Goal: Task Accomplishment & Management: Use online tool/utility

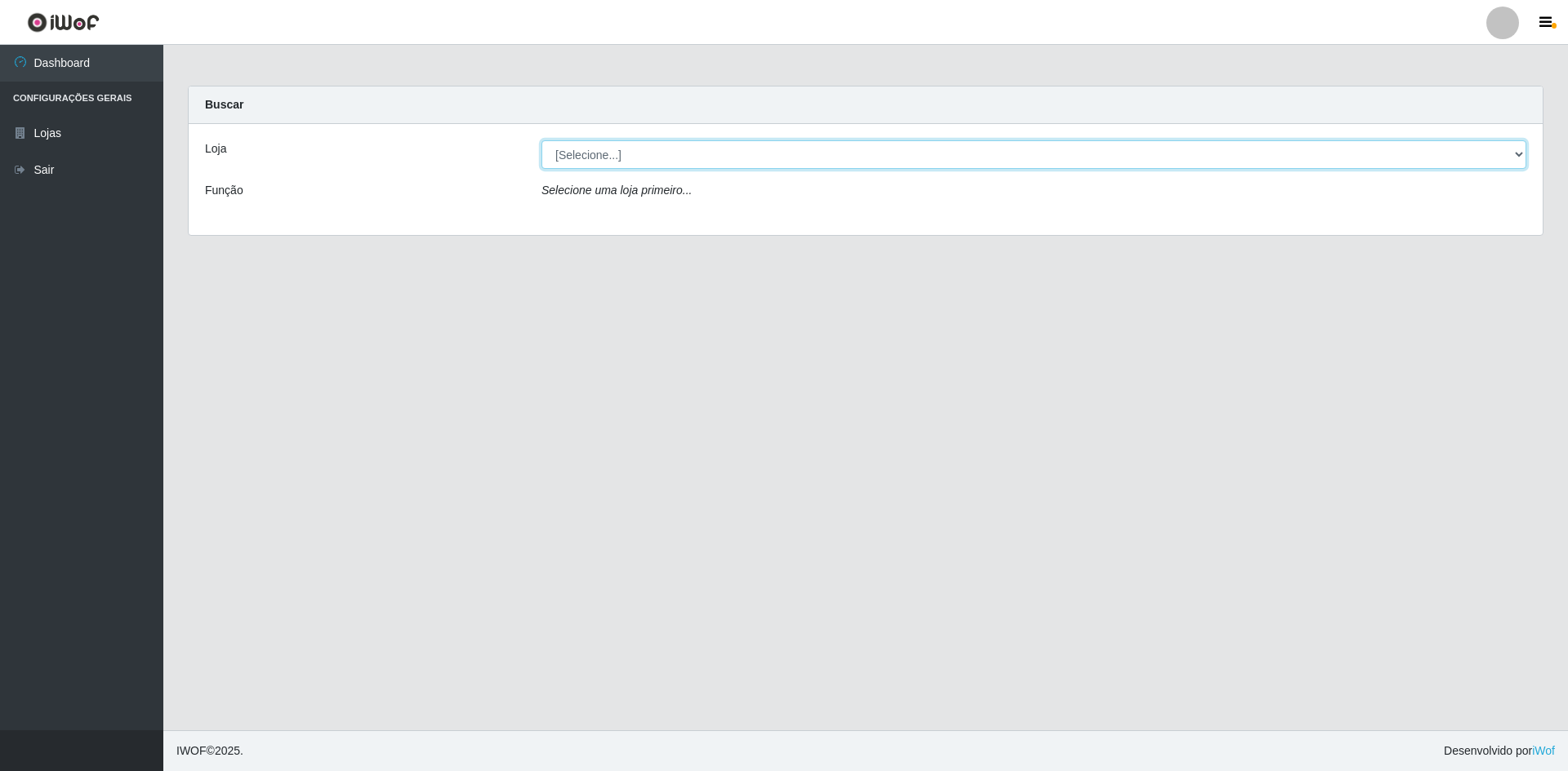
click at [675, 156] on select "[Selecione...] Hiper Queiroz - [GEOGRAPHIC_DATA] [GEOGRAPHIC_DATA] [GEOGRAPHIC_…" at bounding box center [1034, 154] width 985 height 29
select select "517"
click at [542, 140] on select "[Selecione...] Hiper Queiroz - [GEOGRAPHIC_DATA] [GEOGRAPHIC_DATA] [GEOGRAPHIC_…" at bounding box center [1034, 154] width 985 height 29
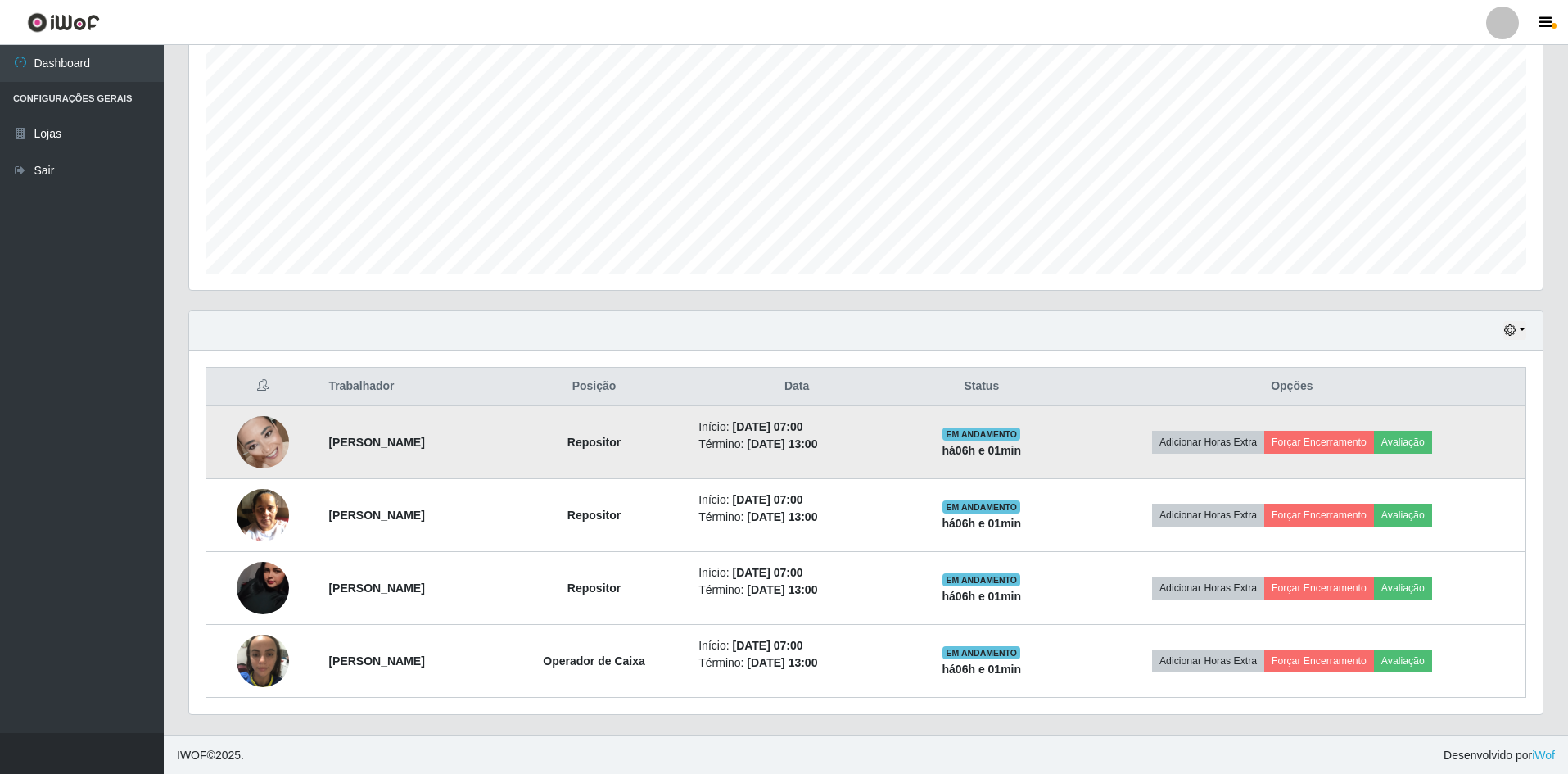
scroll to position [314, 0]
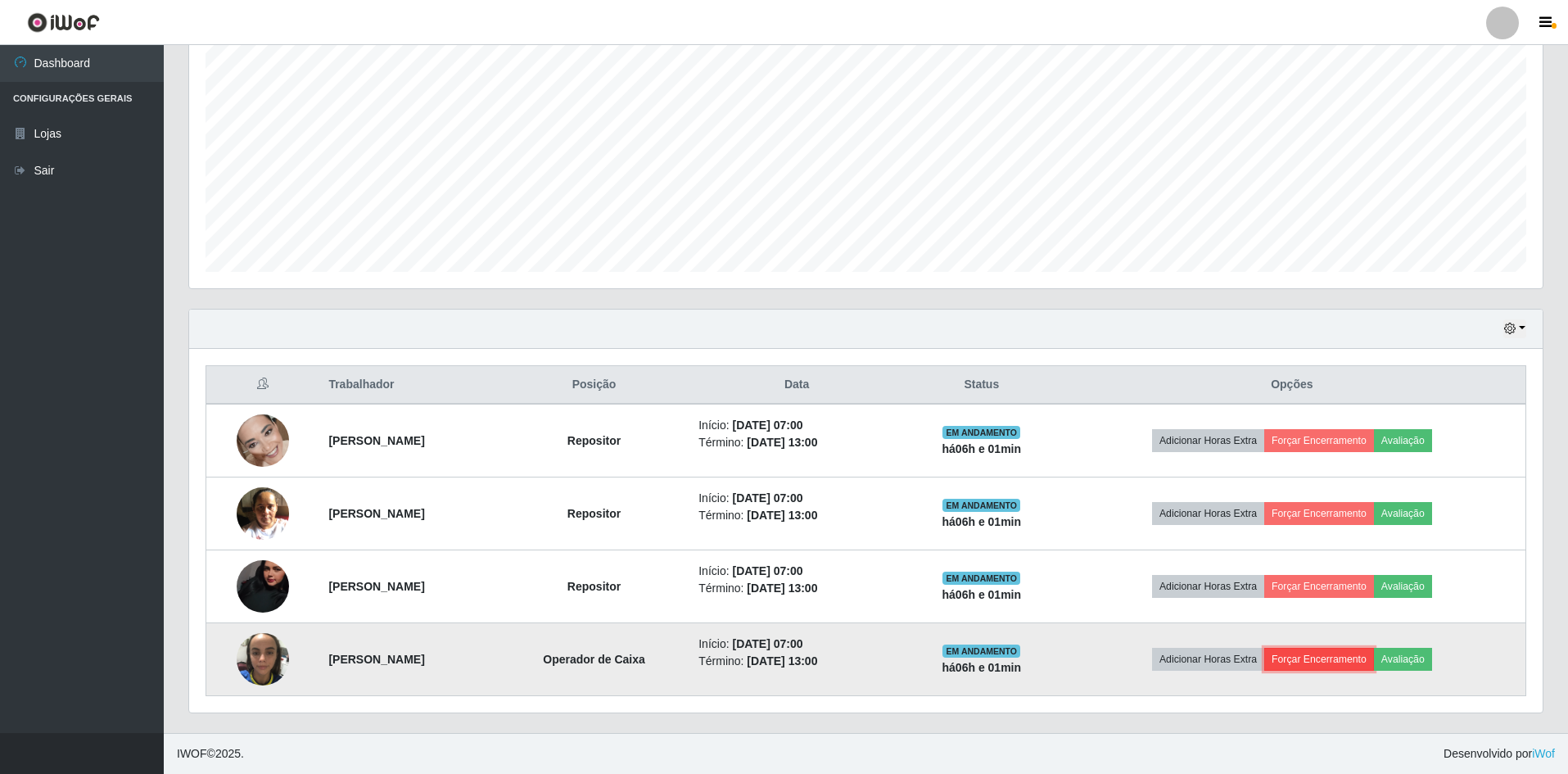
click at [1340, 659] on button "Forçar Encerramento" at bounding box center [1319, 659] width 110 height 23
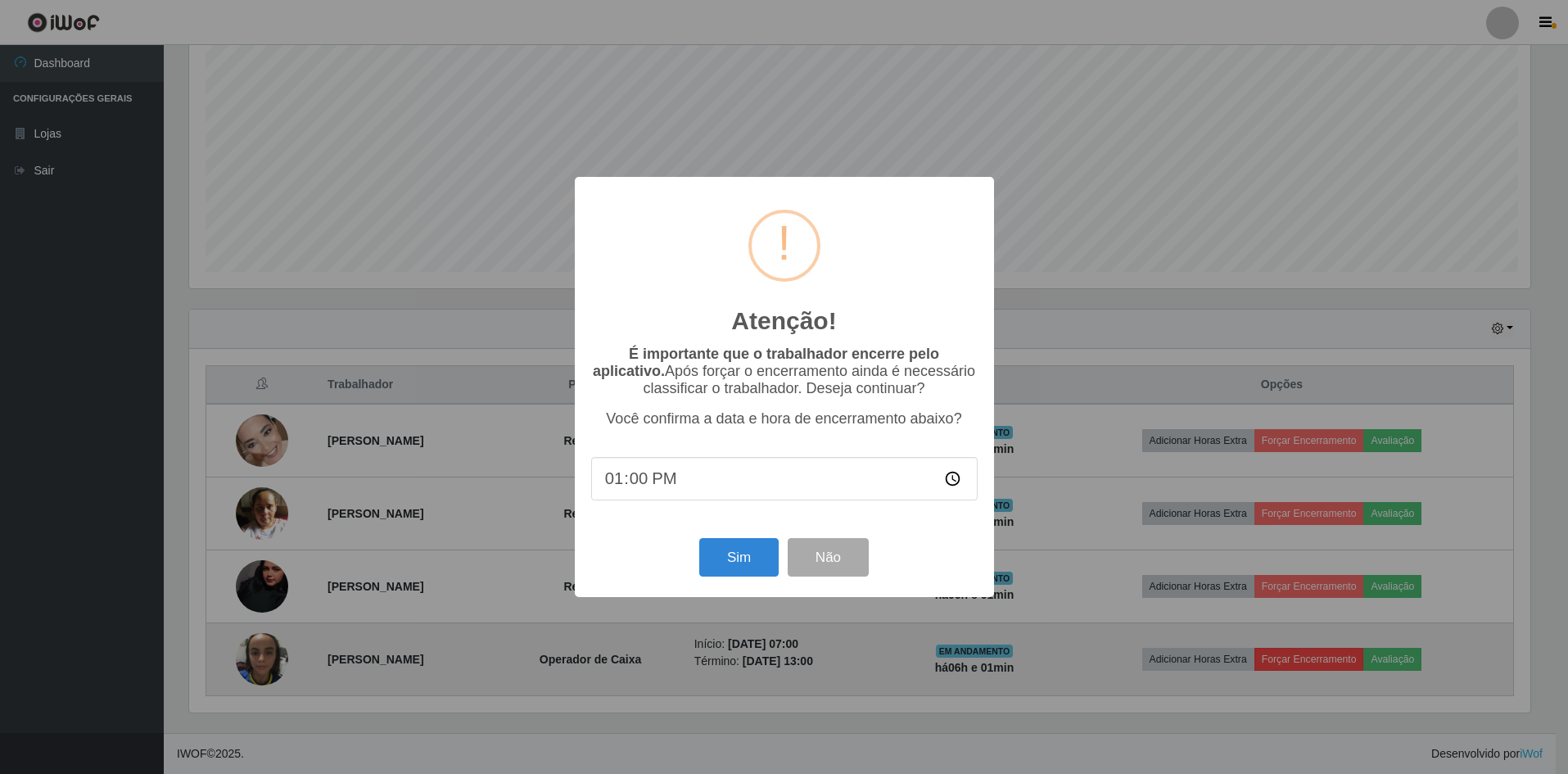
scroll to position [340, 1345]
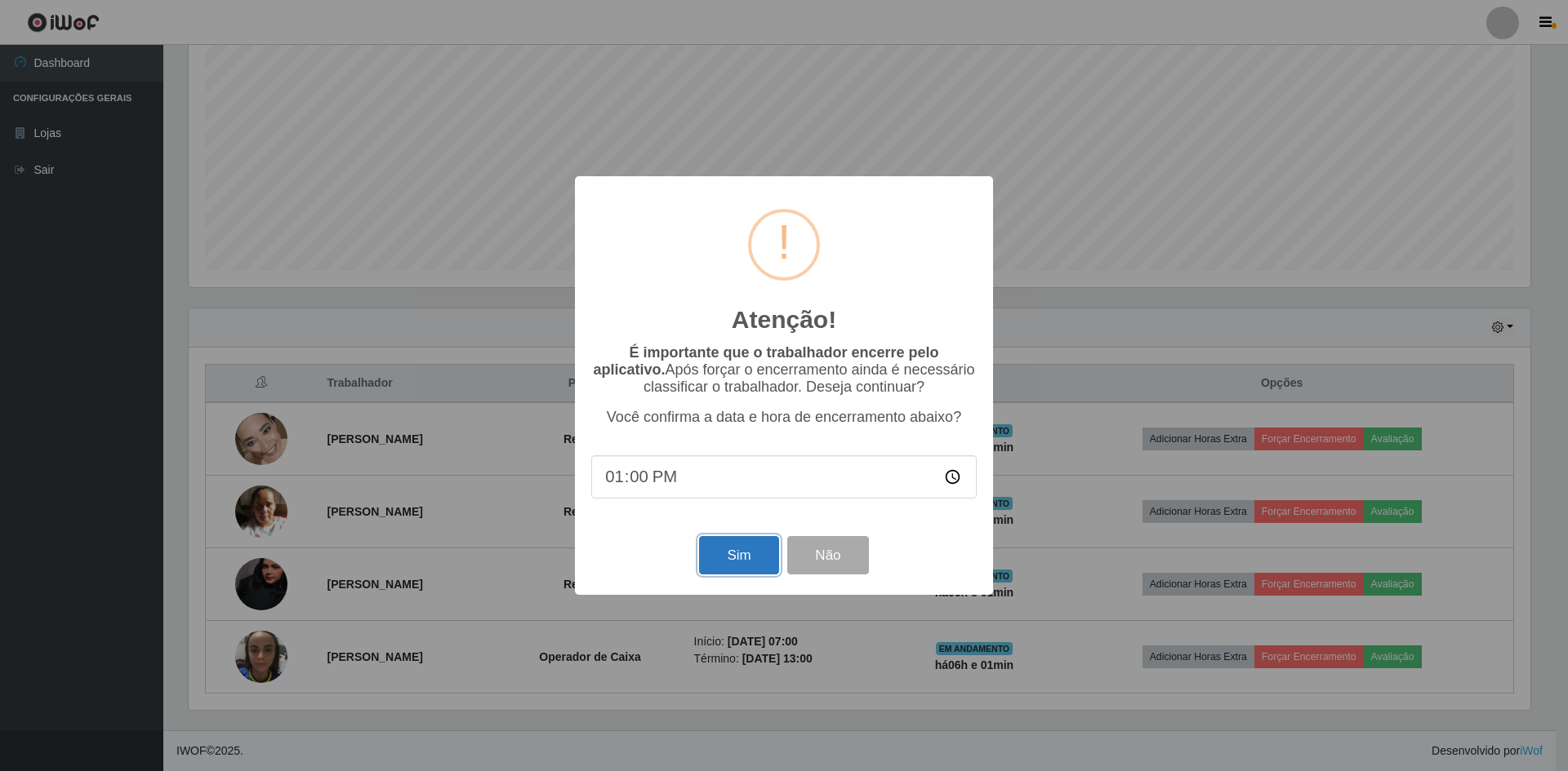
click at [730, 560] on button "Sim" at bounding box center [738, 555] width 79 height 38
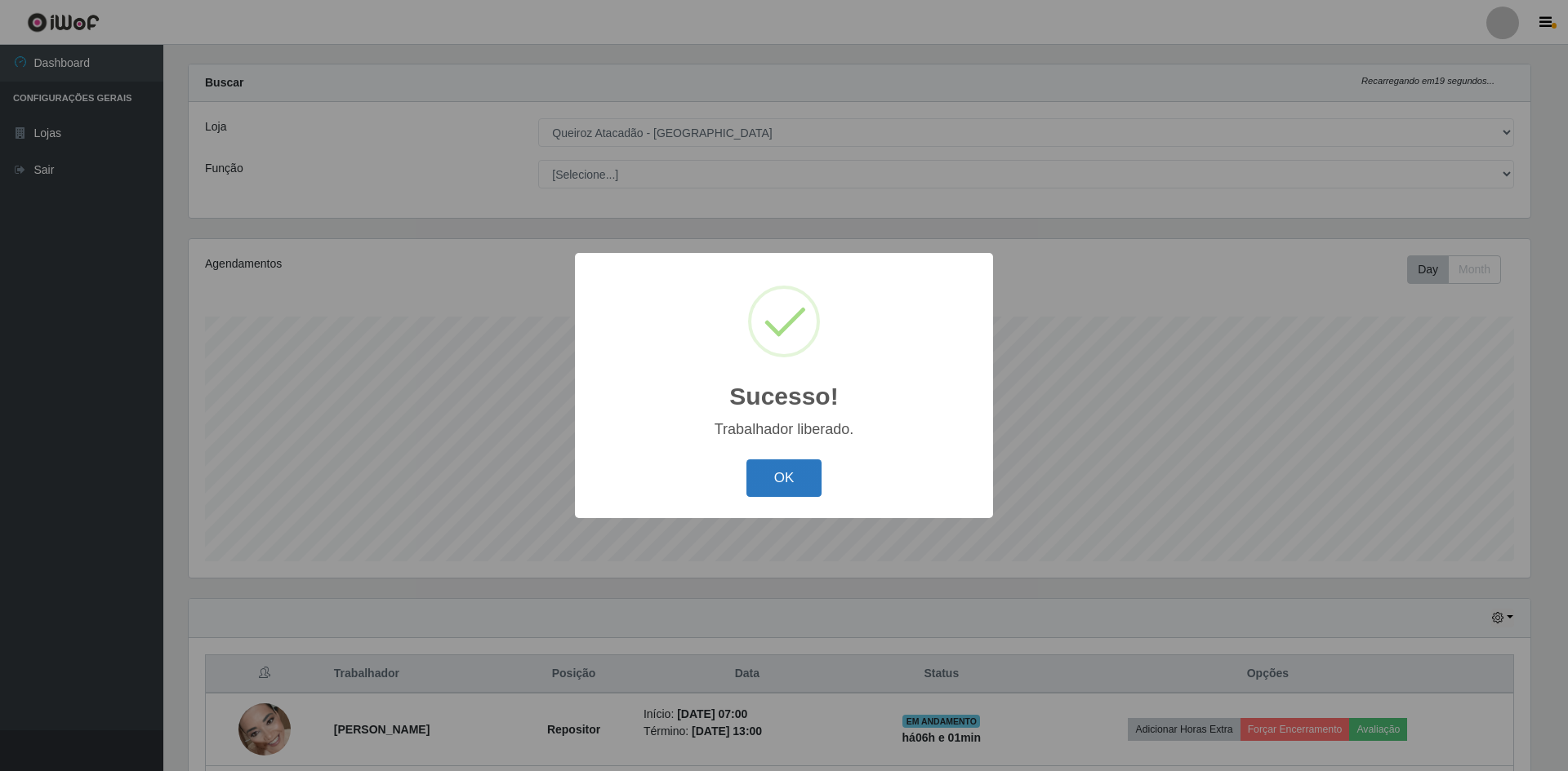
click at [801, 484] on button "OK" at bounding box center [784, 478] width 76 height 38
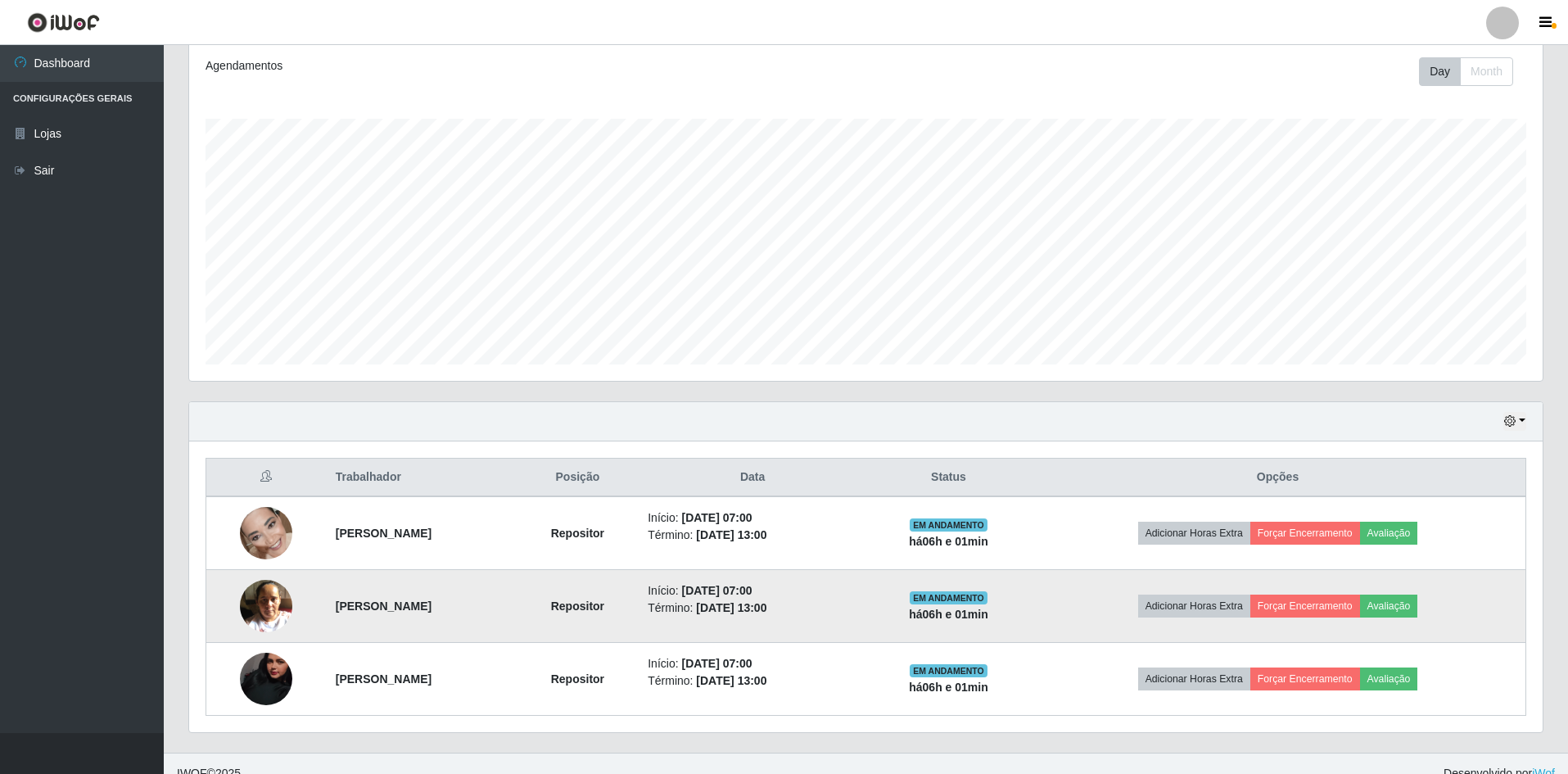
scroll to position [241, 0]
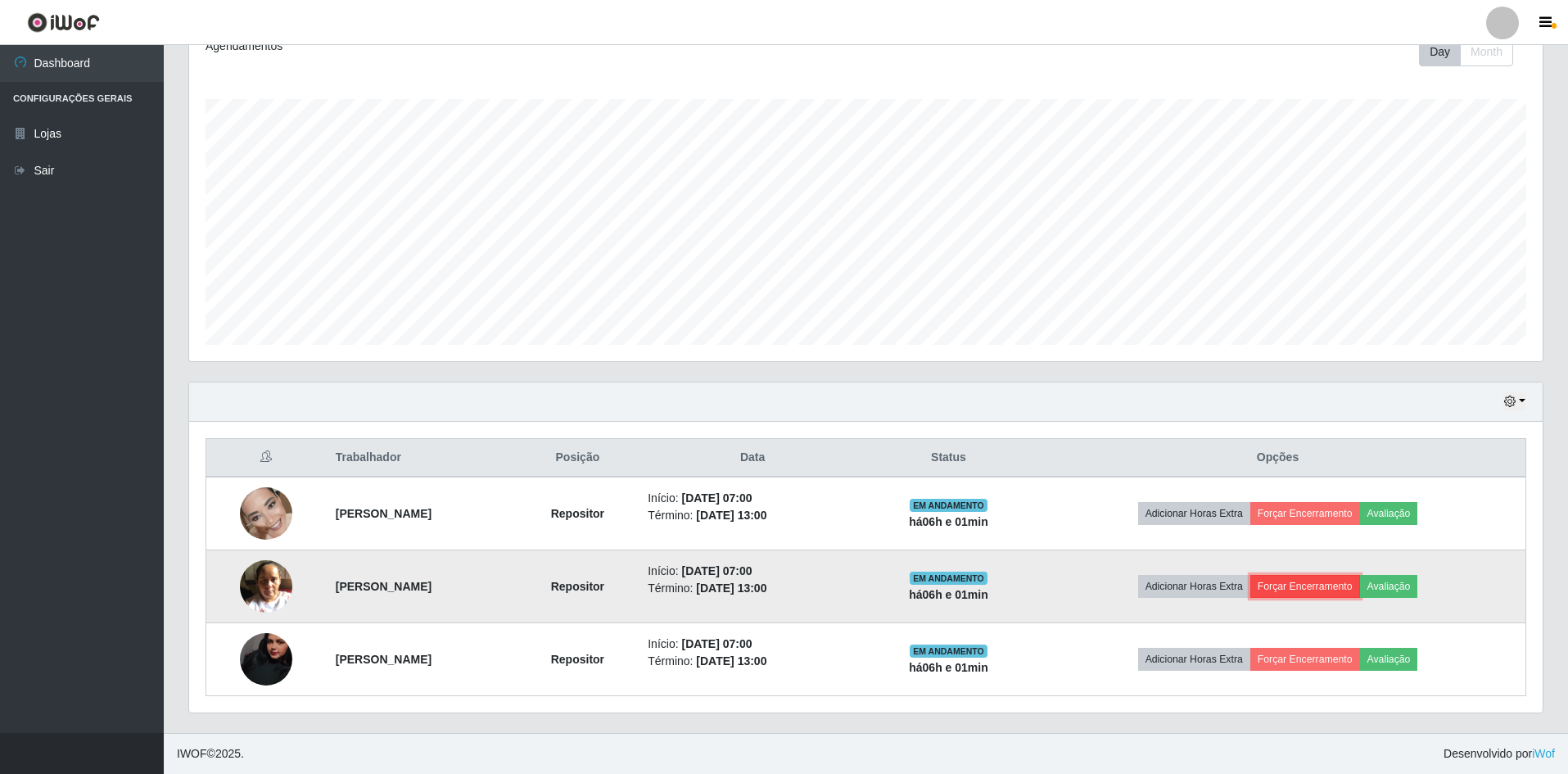
click at [1332, 589] on button "Forçar Encerramento" at bounding box center [1306, 586] width 110 height 23
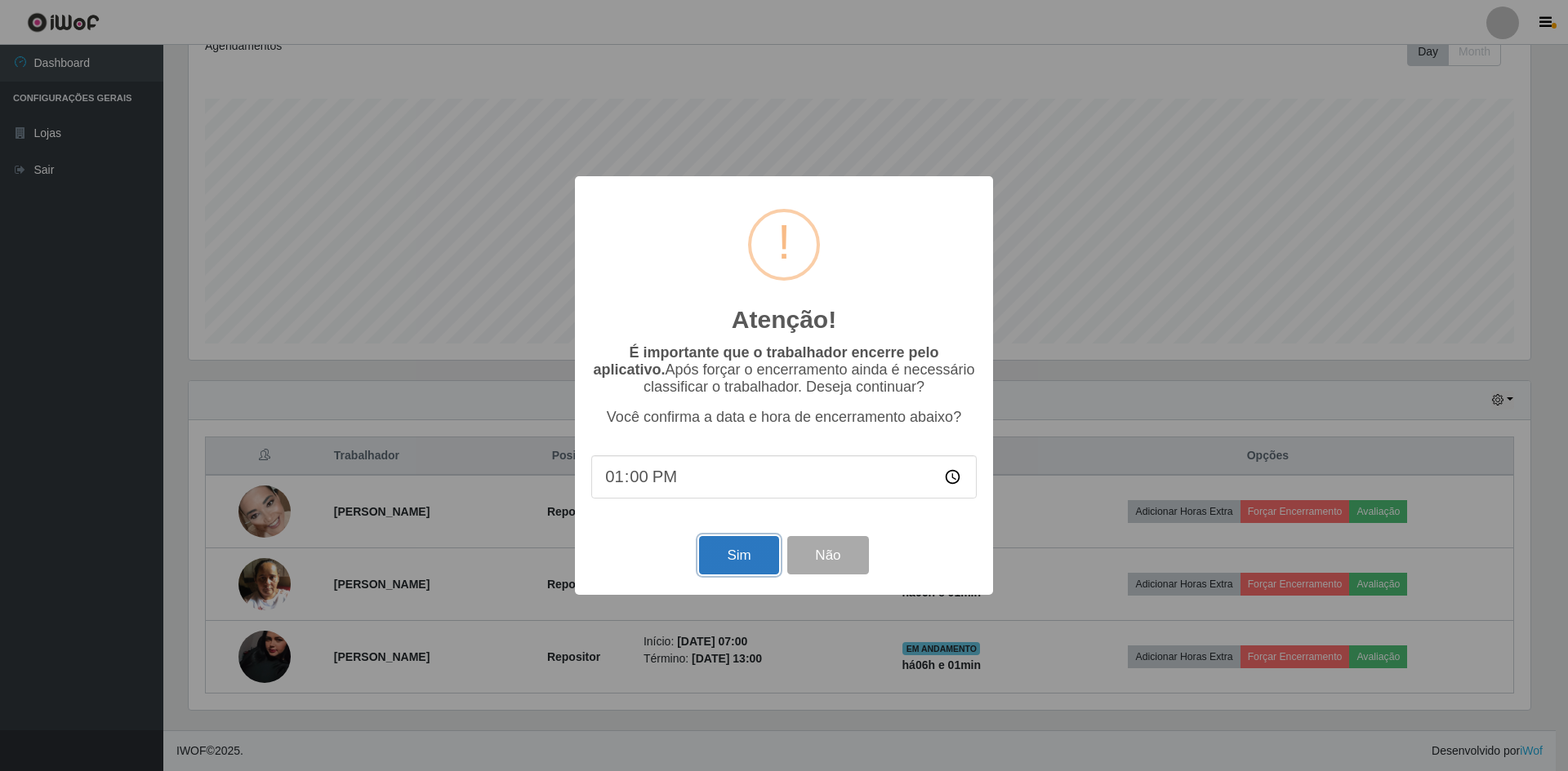
click at [724, 560] on button "Sim" at bounding box center [738, 555] width 79 height 38
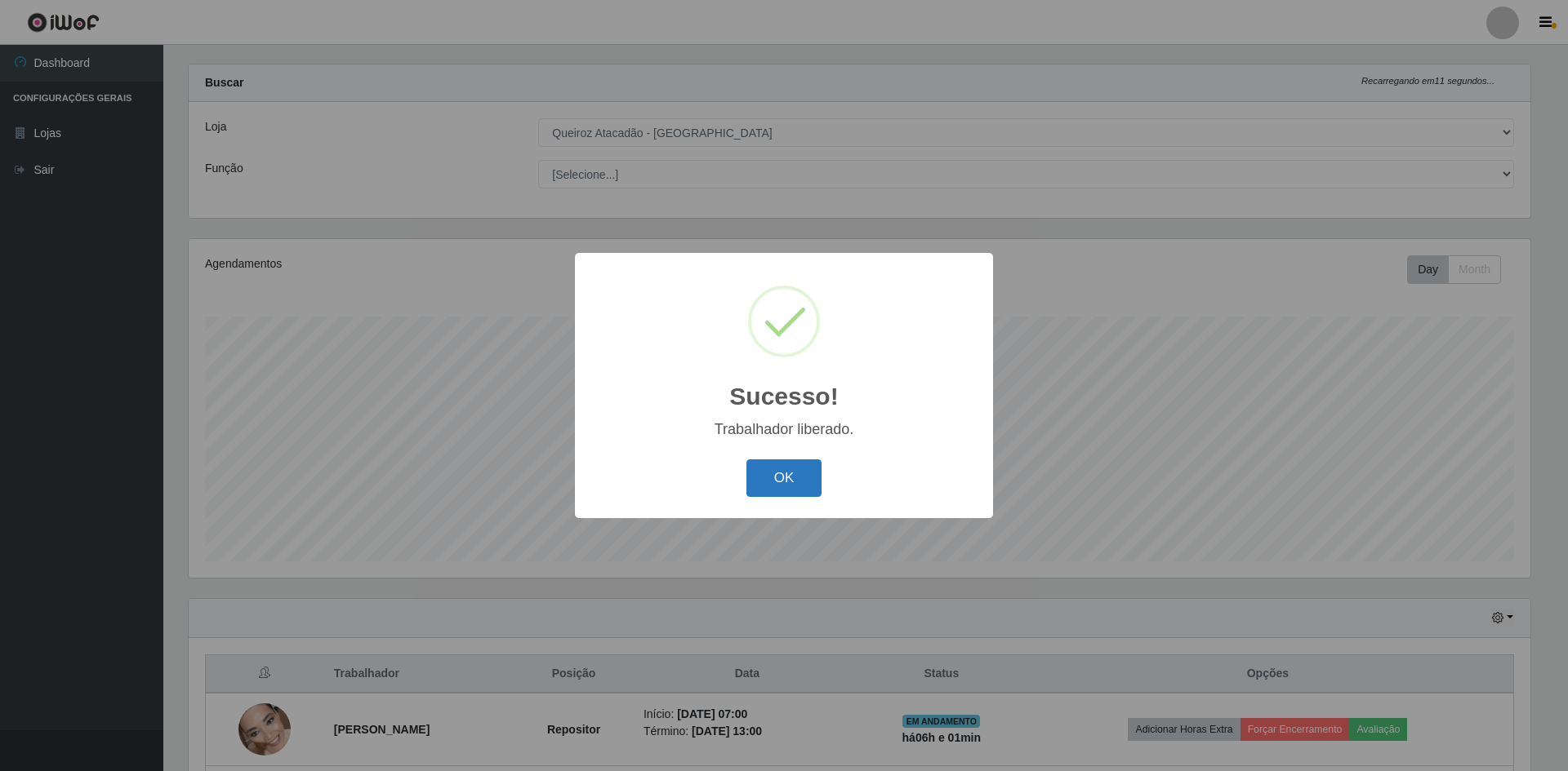
click at [785, 476] on button "OK" at bounding box center [784, 478] width 76 height 38
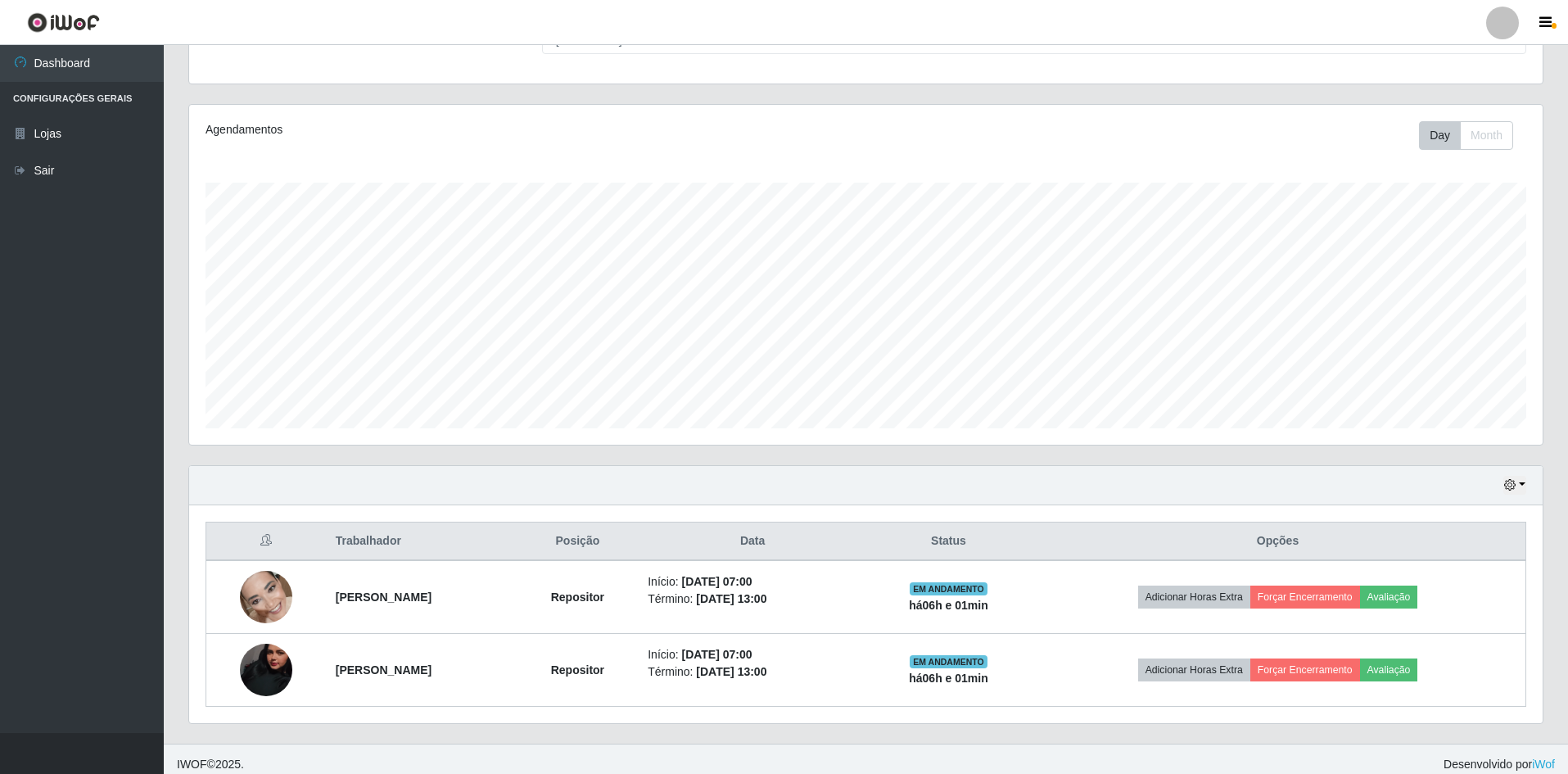
scroll to position [168, 0]
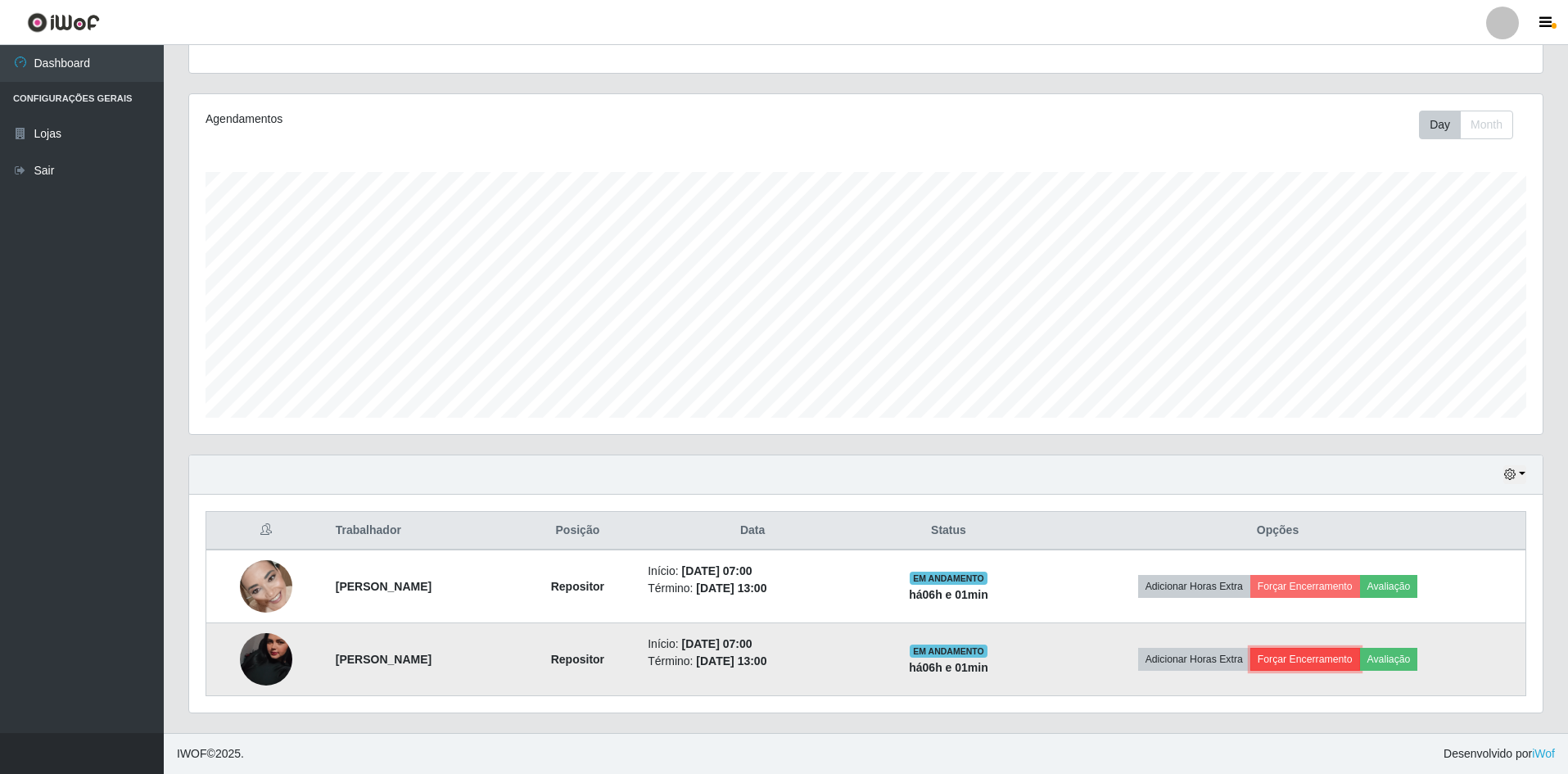
click at [1322, 664] on button "Forçar Encerramento" at bounding box center [1306, 659] width 110 height 23
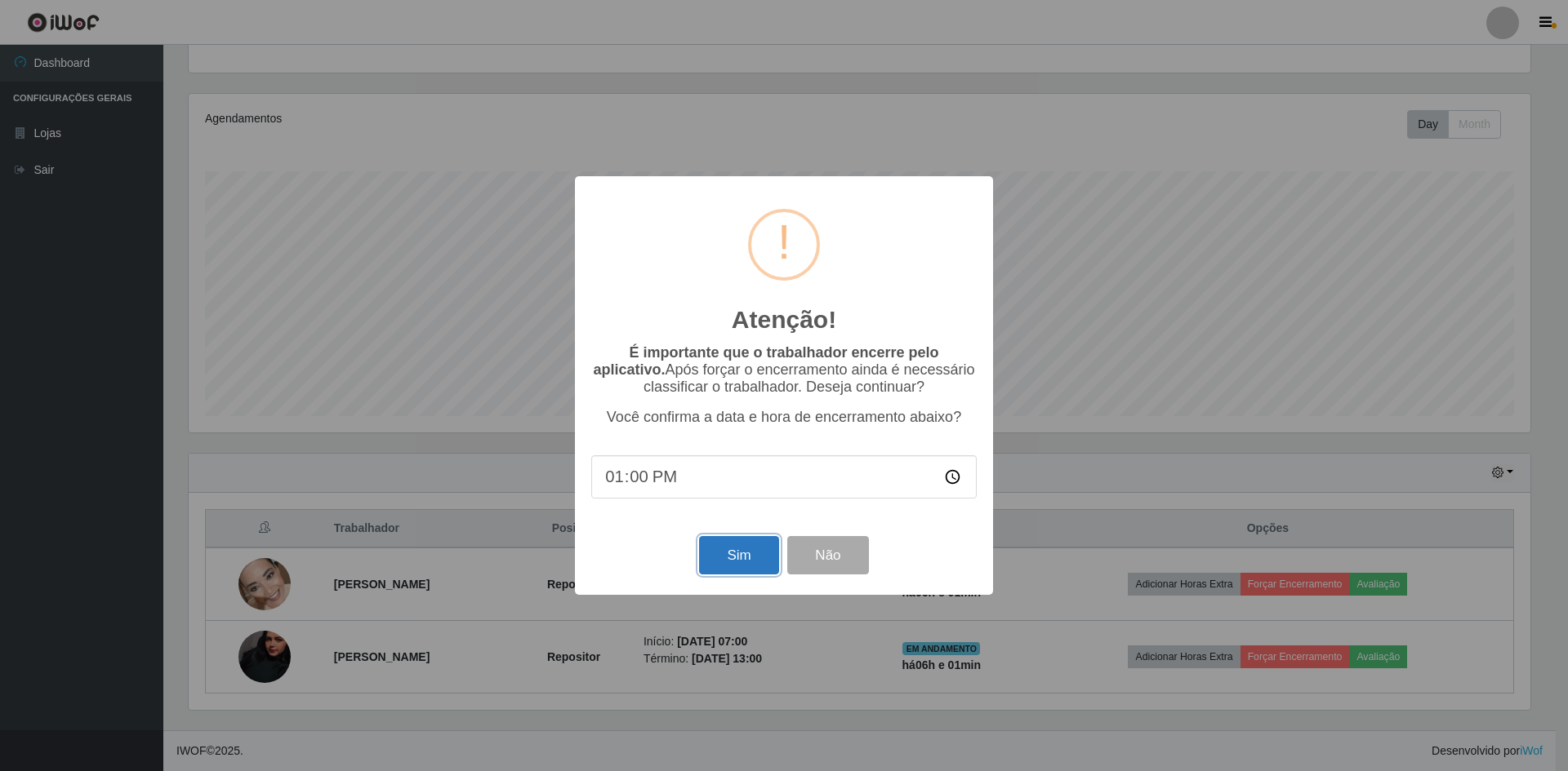
click at [728, 567] on button "Sim" at bounding box center [738, 555] width 79 height 38
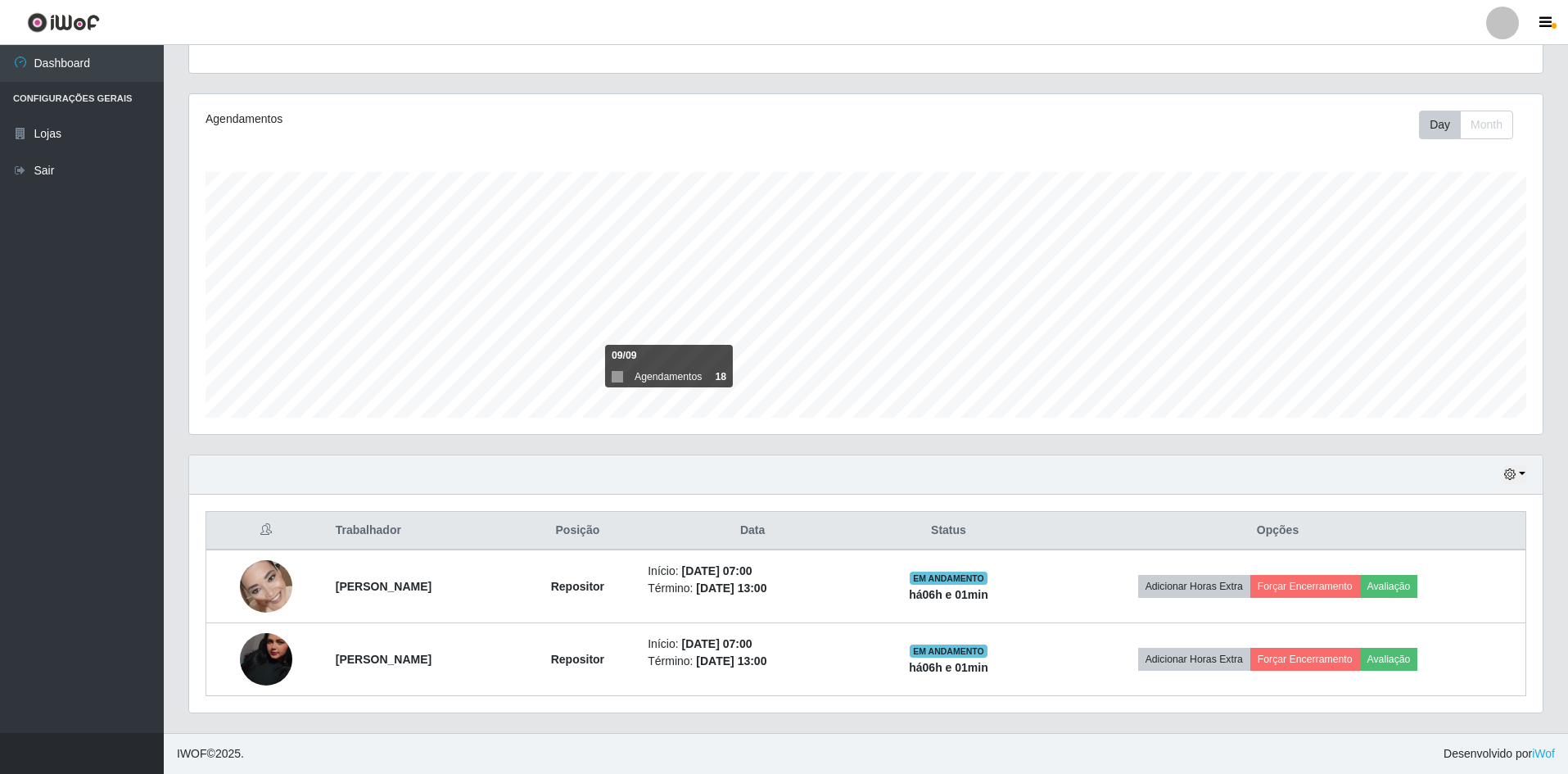
scroll to position [0, 0]
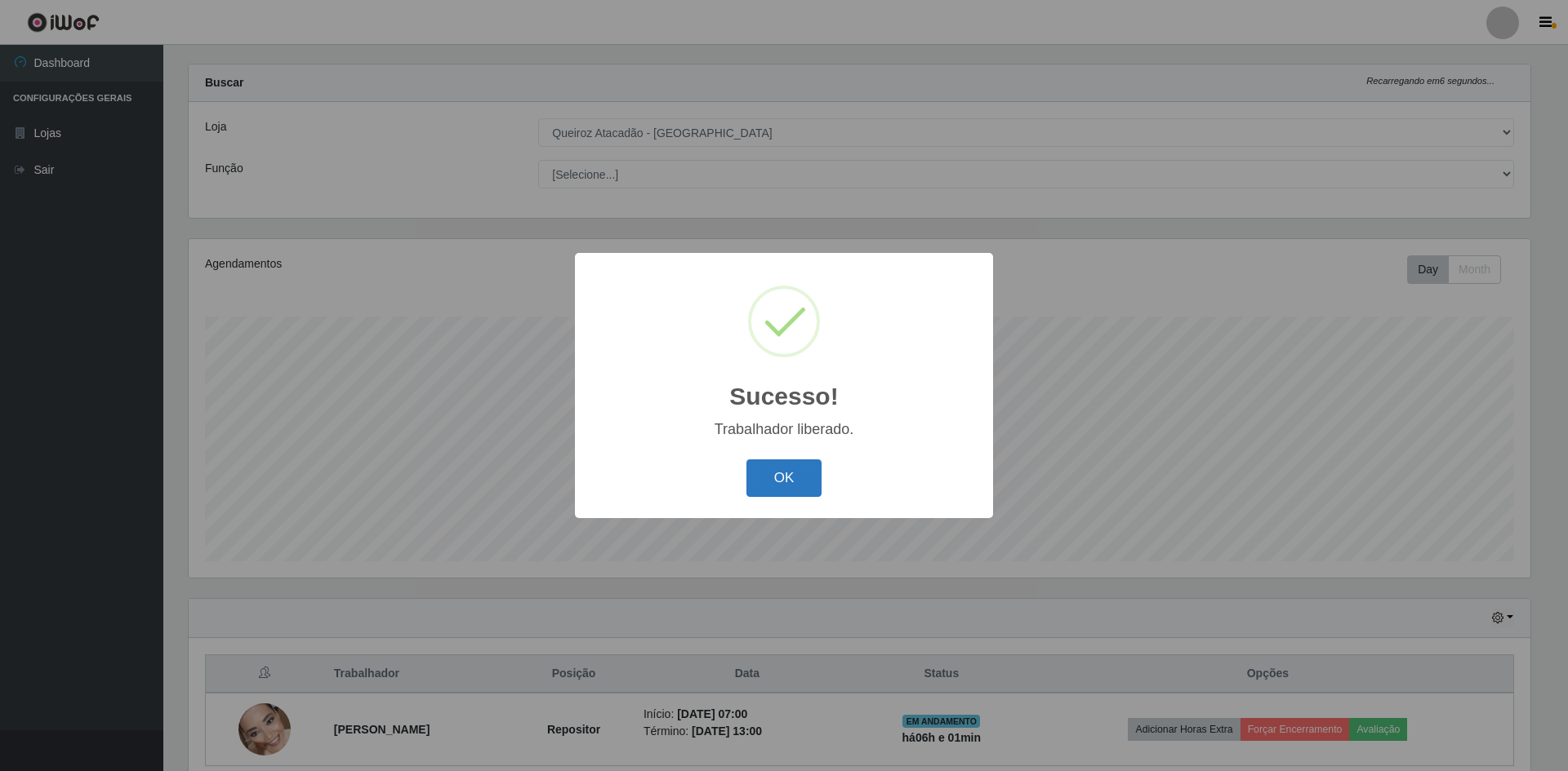
click at [804, 482] on button "OK" at bounding box center [784, 478] width 76 height 38
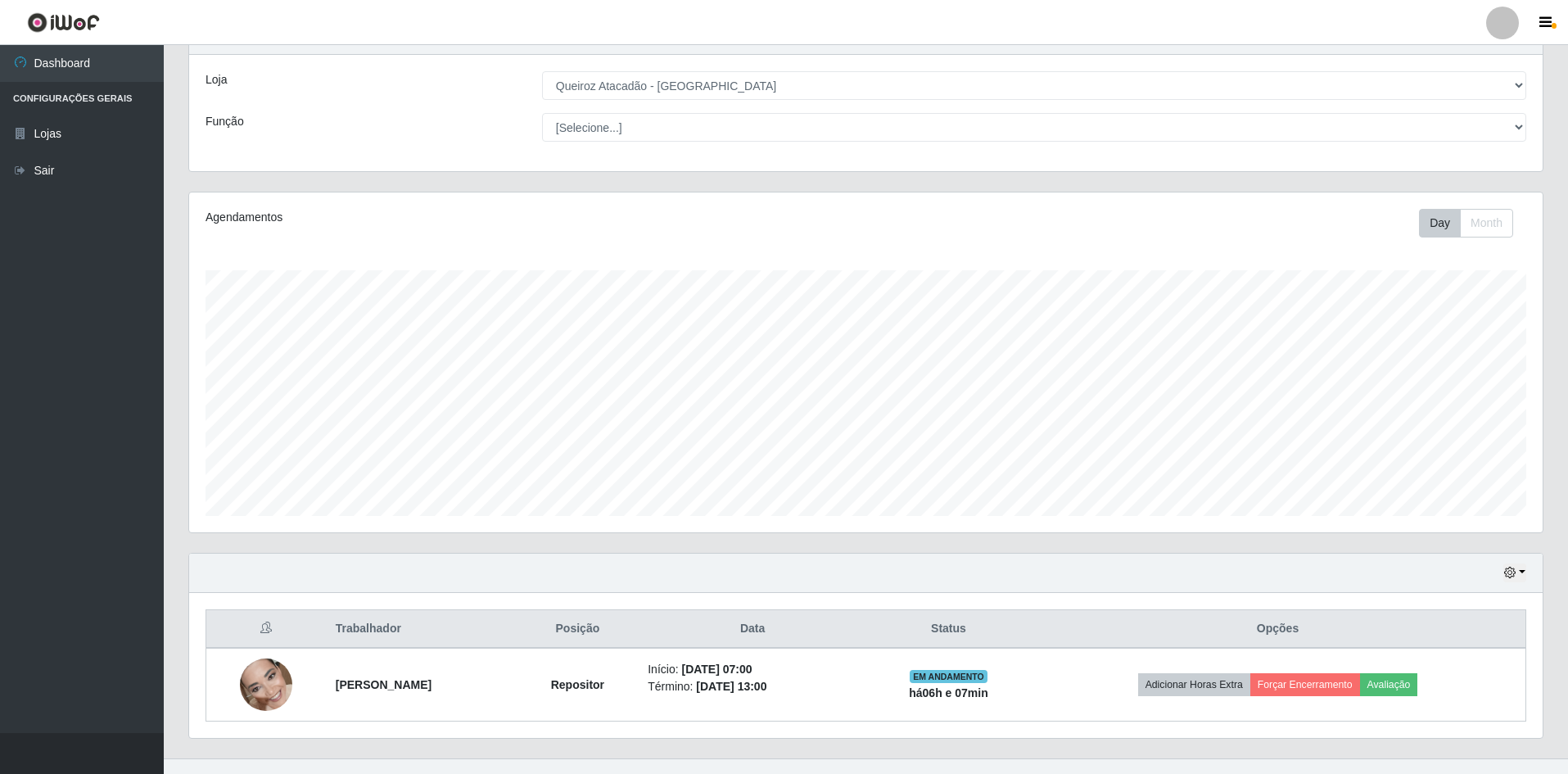
scroll to position [95, 0]
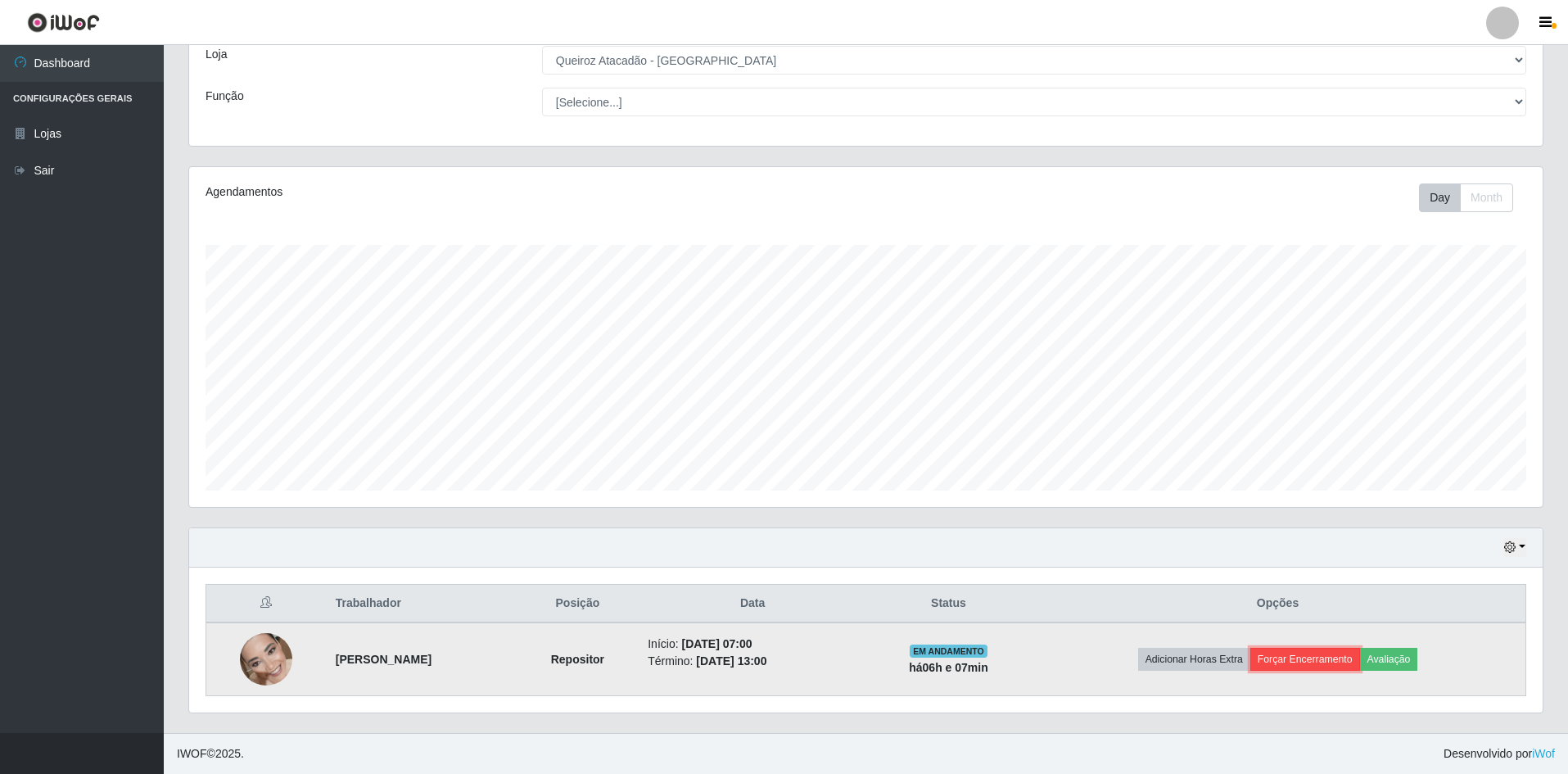
click at [1347, 665] on button "Forçar Encerramento" at bounding box center [1306, 659] width 110 height 23
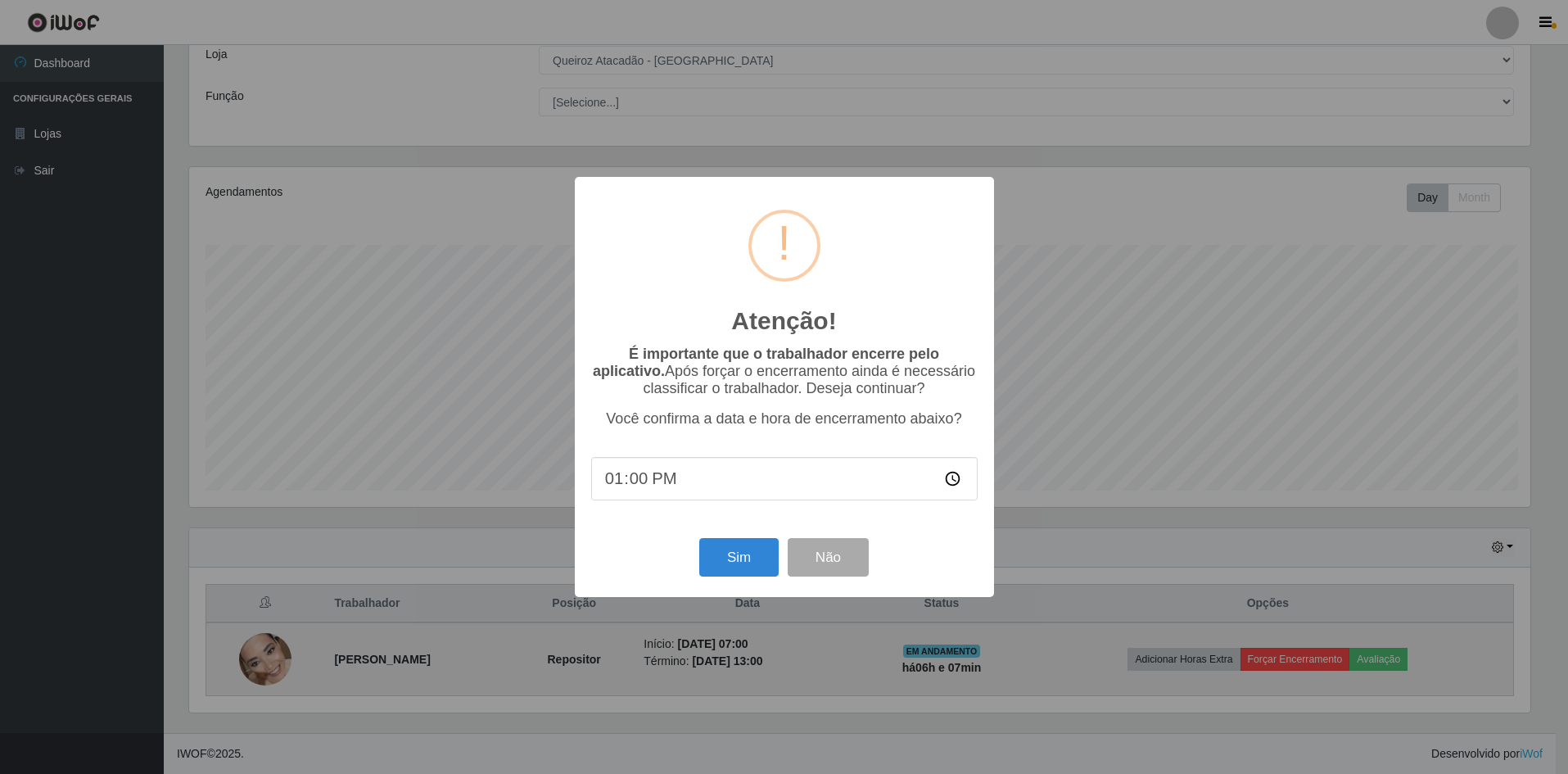
scroll to position [340, 1345]
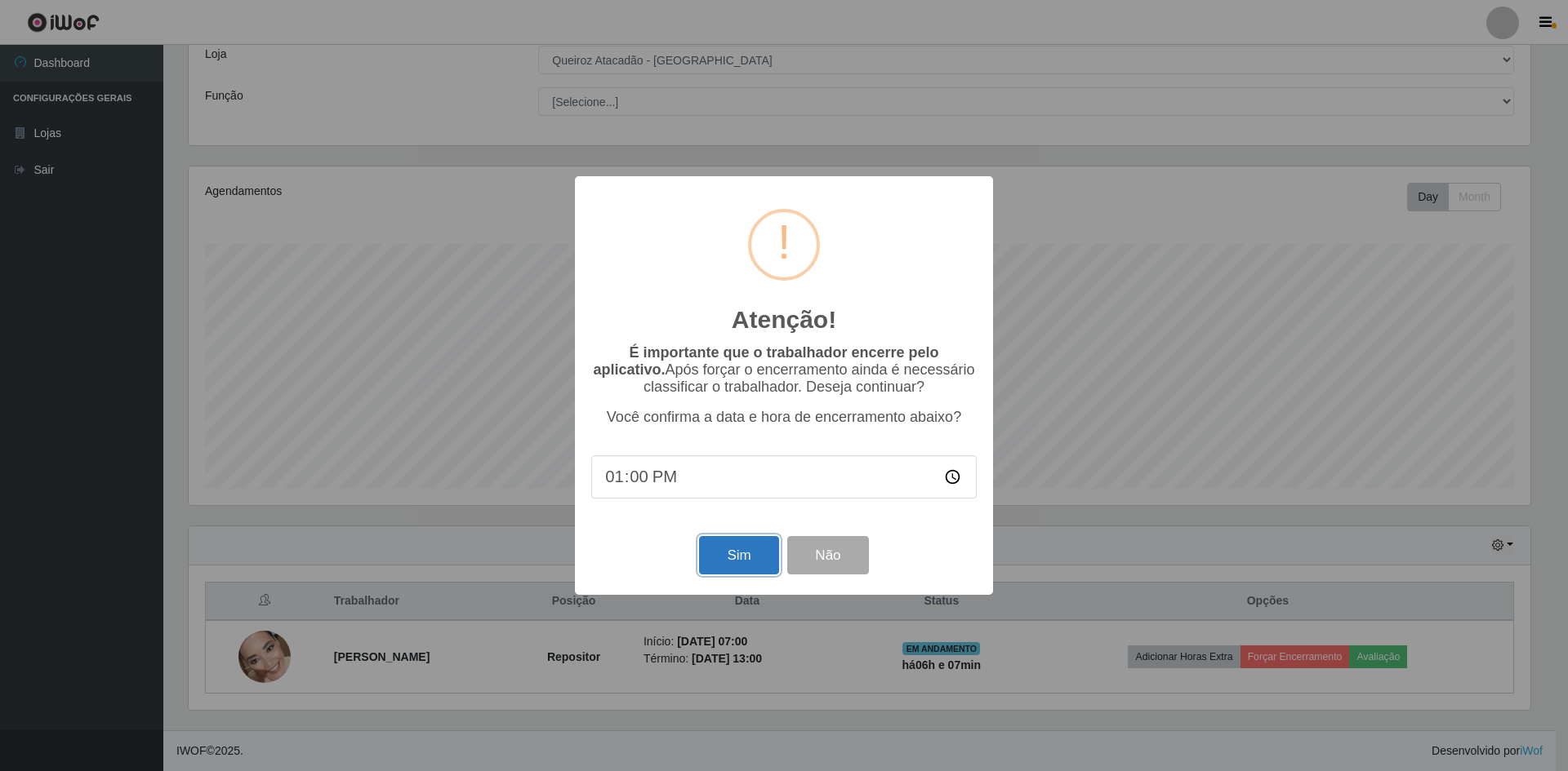
click at [764, 573] on button "Sim" at bounding box center [738, 555] width 79 height 38
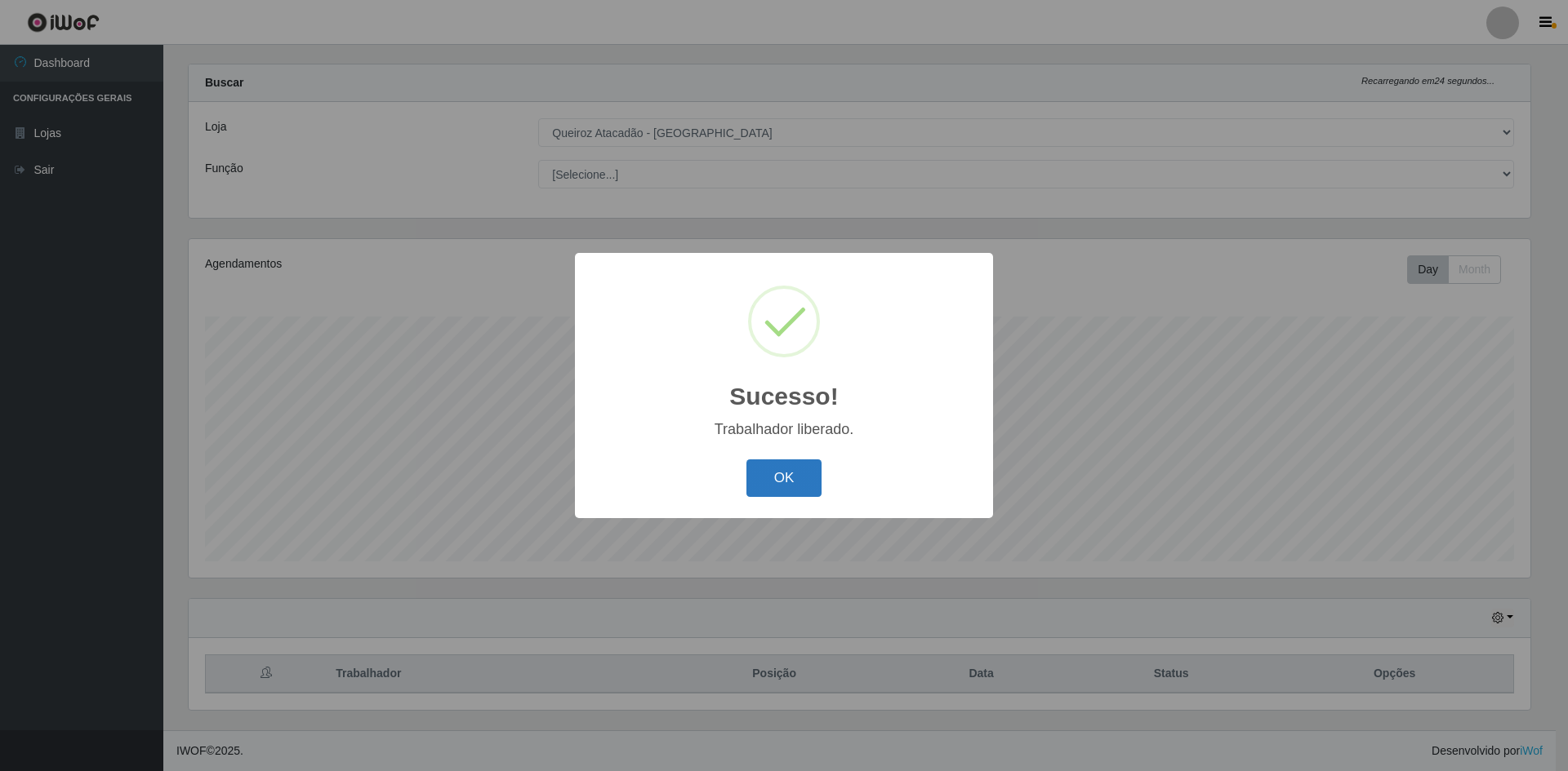
click at [766, 480] on button "OK" at bounding box center [784, 478] width 76 height 38
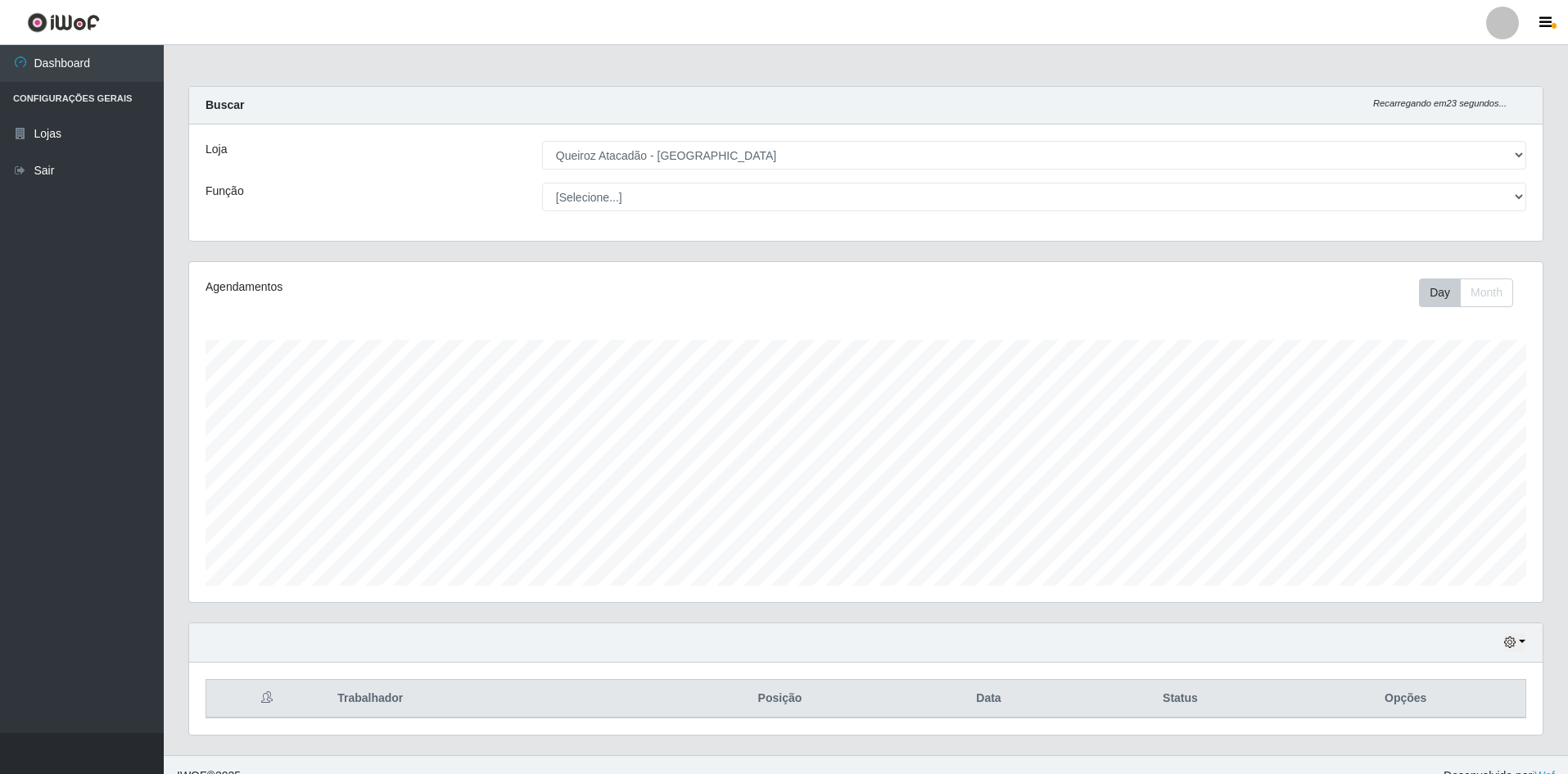
scroll to position [22, 0]
